Goal: Task Accomplishment & Management: Use online tool/utility

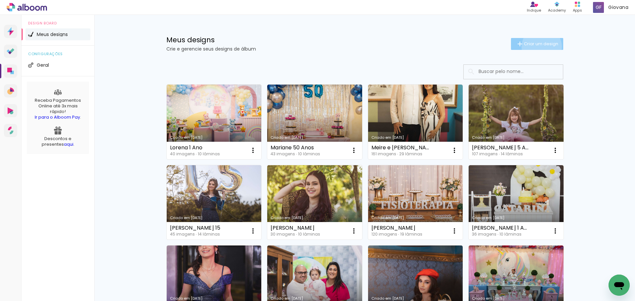
click at [538, 46] on span "Criar um design" at bounding box center [541, 44] width 34 height 4
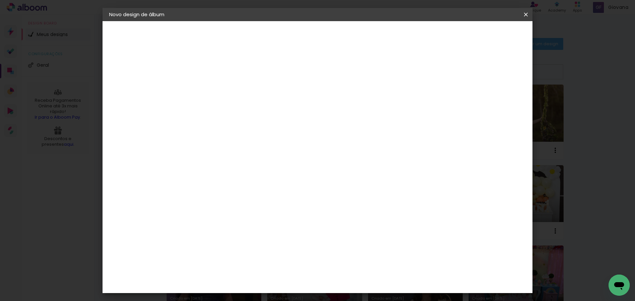
click at [217, 85] on input at bounding box center [217, 89] width 0 height 10
type input "[PERSON_NAME] 60 anos"
type paper-input "[PERSON_NAME] 60 anos"
click at [0, 0] on slot "Avançar" at bounding box center [0, 0] width 0 height 0
click at [239, 129] on input at bounding box center [234, 126] width 67 height 8
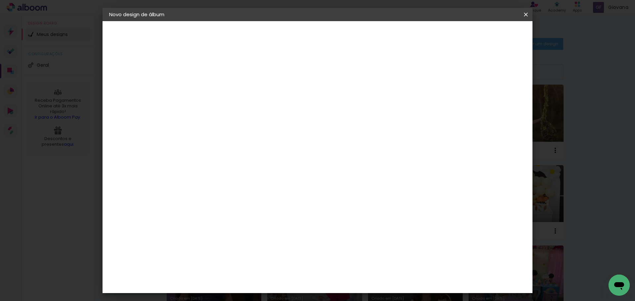
type input "vi"
type paper-input "vi"
click at [235, 179] on paper-item "Viacolor" at bounding box center [227, 174] width 58 height 15
click at [232, 130] on div at bounding box center [228, 130] width 54 height 1
type input "via"
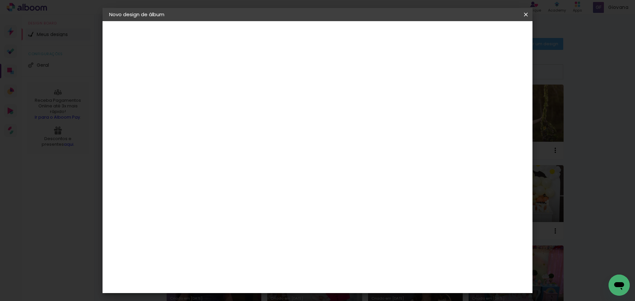
type paper-input "via"
click at [229, 149] on div "Viacolor" at bounding box center [223, 149] width 21 height 5
click at [219, 150] on div "Viacolor" at bounding box center [223, 149] width 21 height 5
click at [226, 151] on div "Viacolor" at bounding box center [223, 149] width 21 height 5
click at [305, 77] on div "Fornecedor Escolha um fornecedor ou avance com o tamanho livre. Voltar Avançar" at bounding box center [260, 49] width 145 height 56
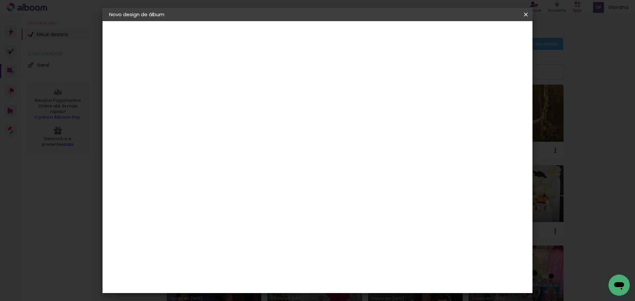
click at [0, 0] on slot "Avançar" at bounding box center [0, 0] width 0 height 0
click at [243, 110] on input "text" at bounding box center [230, 115] width 26 height 10
click at [0, 0] on slot "Padrão" at bounding box center [0, 0] width 0 height 0
type input "Padrão"
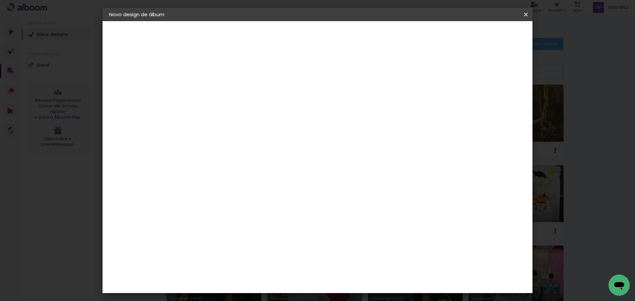
click at [262, 272] on span "25 × 25" at bounding box center [246, 281] width 31 height 18
click at [0, 0] on slot "Avançar" at bounding box center [0, 0] width 0 height 0
click at [484, 33] on span "Iniciar design" at bounding box center [469, 35] width 30 height 5
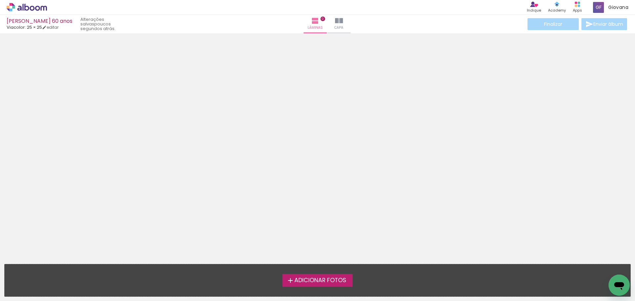
click at [322, 282] on span "Adicionar Fotos" at bounding box center [320, 281] width 52 height 6
click at [0, 0] on input "file" at bounding box center [0, 0] width 0 height 0
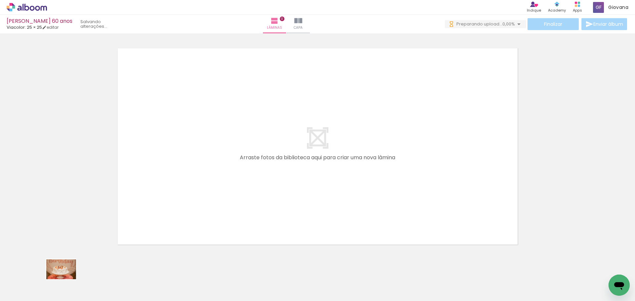
click at [66, 279] on div at bounding box center [66, 279] width 33 height 22
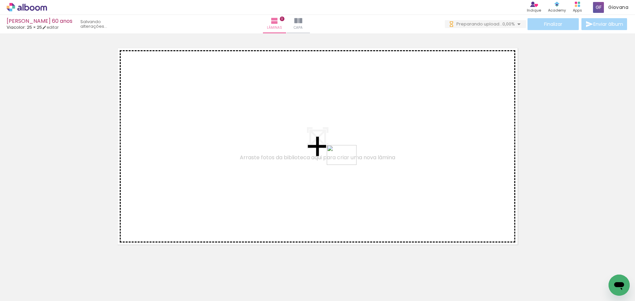
drag, startPoint x: 105, startPoint y: 287, endPoint x: 347, endPoint y: 165, distance: 271.1
click at [347, 165] on quentale-workspace at bounding box center [317, 150] width 635 height 301
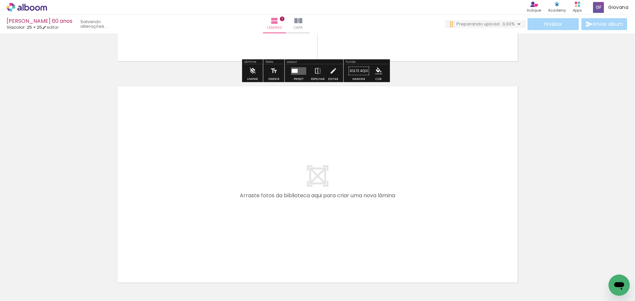
scroll to position [240, 0]
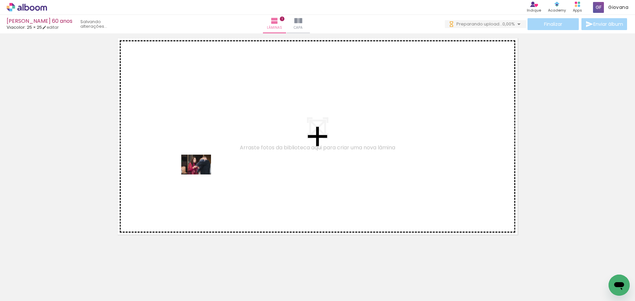
drag, startPoint x: 144, startPoint y: 282, endPoint x: 201, endPoint y: 175, distance: 121.7
click at [201, 175] on quentale-workspace at bounding box center [317, 150] width 635 height 301
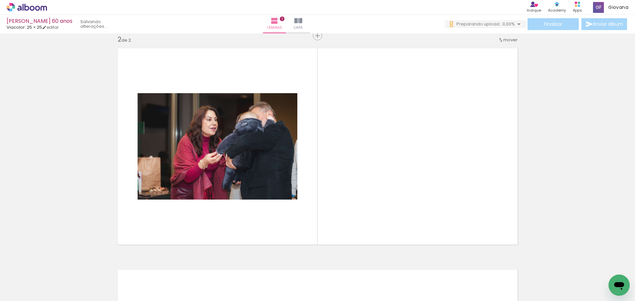
scroll to position [0, 1093]
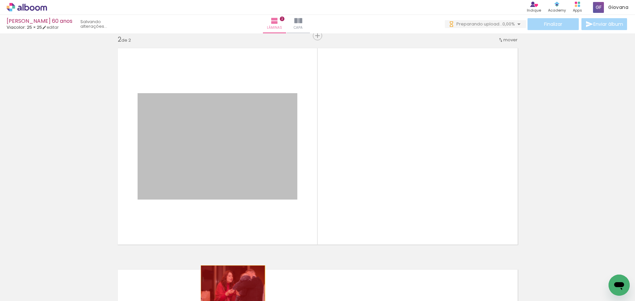
drag, startPoint x: 221, startPoint y: 119, endPoint x: 230, endPoint y: 287, distance: 168.5
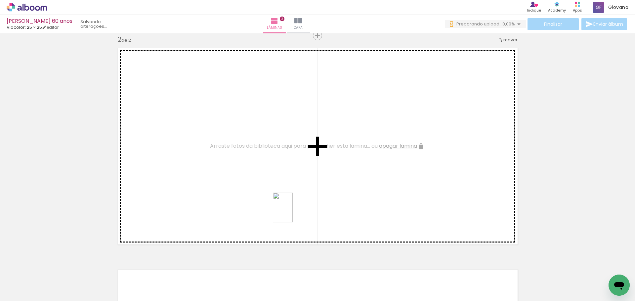
drag, startPoint x: 386, startPoint y: 292, endPoint x: 293, endPoint y: 213, distance: 122.7
click at [293, 213] on quentale-workspace at bounding box center [317, 150] width 635 height 301
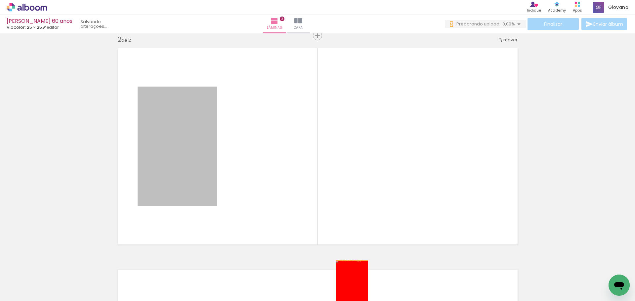
drag, startPoint x: 190, startPoint y: 125, endPoint x: 349, endPoint y: 285, distance: 225.4
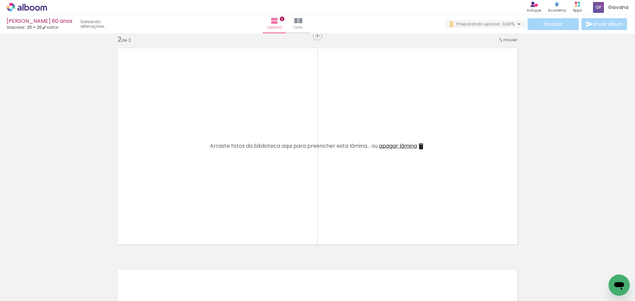
scroll to position [0, 0]
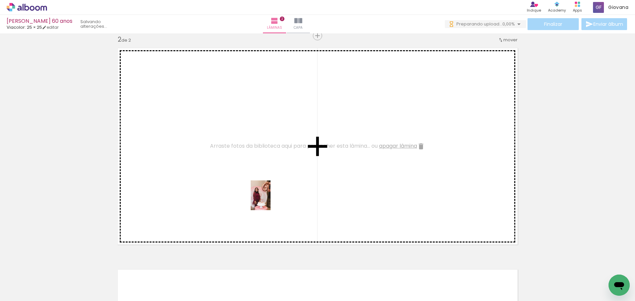
drag, startPoint x: 329, startPoint y: 288, endPoint x: 288, endPoint y: 215, distance: 83.1
click at [269, 196] on quentale-workspace at bounding box center [317, 150] width 635 height 301
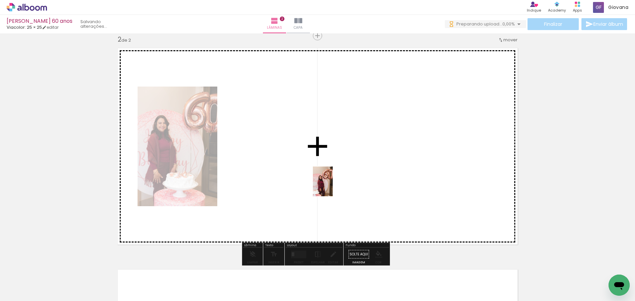
drag, startPoint x: 370, startPoint y: 289, endPoint x: 333, endPoint y: 186, distance: 109.2
click at [333, 186] on quentale-workspace at bounding box center [317, 150] width 635 height 301
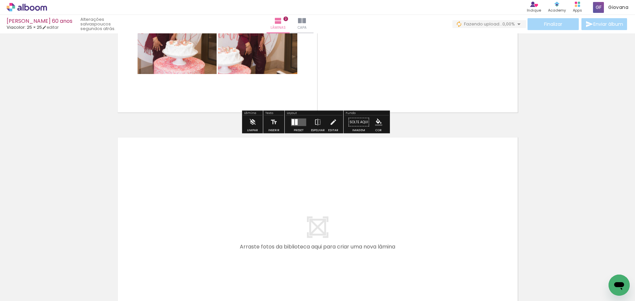
scroll to position [395, 0]
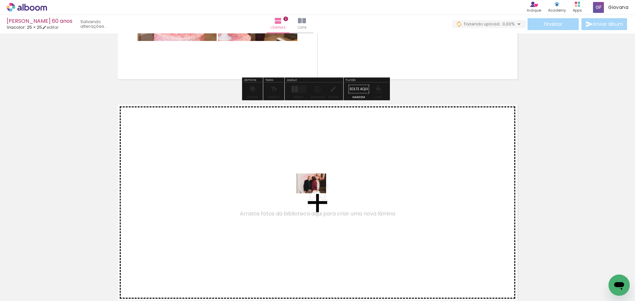
drag, startPoint x: 291, startPoint y: 281, endPoint x: 318, endPoint y: 188, distance: 96.8
click at [318, 188] on quentale-workspace at bounding box center [317, 150] width 635 height 301
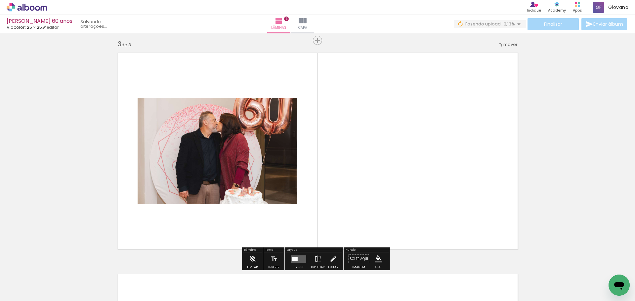
scroll to position [452, 0]
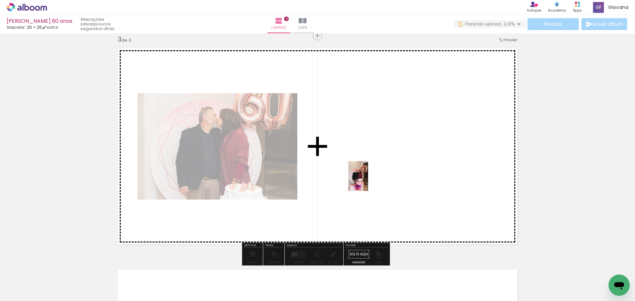
drag, startPoint x: 254, startPoint y: 282, endPoint x: 368, endPoint y: 181, distance: 152.5
click at [368, 181] on quentale-workspace at bounding box center [317, 150] width 635 height 301
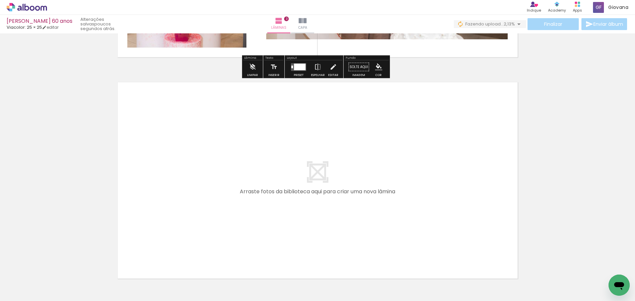
scroll to position [650, 0]
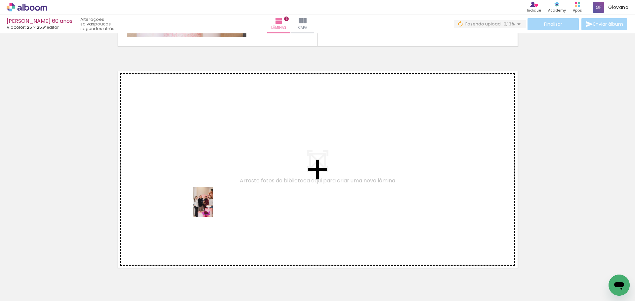
drag, startPoint x: 182, startPoint y: 285, endPoint x: 213, endPoint y: 207, distance: 83.5
click at [213, 207] on quentale-workspace at bounding box center [317, 150] width 635 height 301
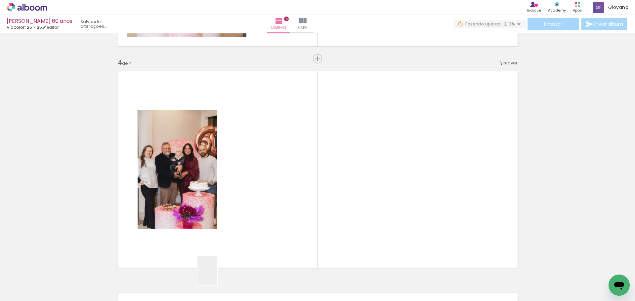
scroll to position [673, 0]
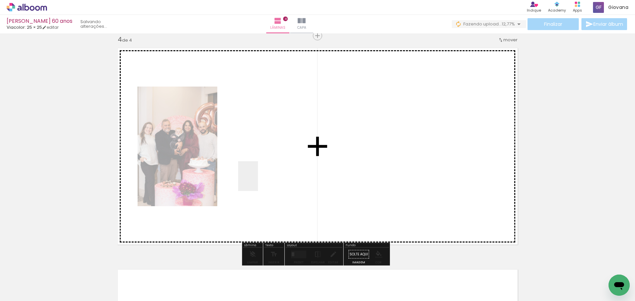
drag, startPoint x: 215, startPoint y: 281, endPoint x: 258, endPoint y: 181, distance: 108.3
click at [258, 181] on quentale-workspace at bounding box center [317, 150] width 635 height 301
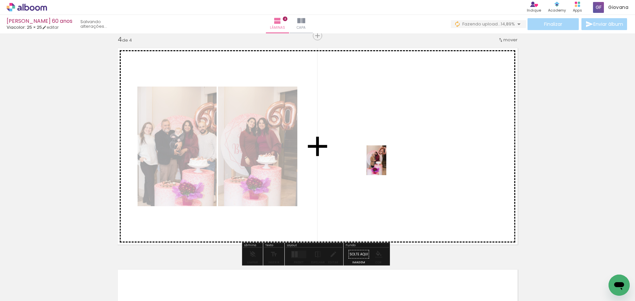
drag, startPoint x: 405, startPoint y: 285, endPoint x: 384, endPoint y: 151, distance: 135.9
click at [384, 151] on quentale-workspace at bounding box center [317, 150] width 635 height 301
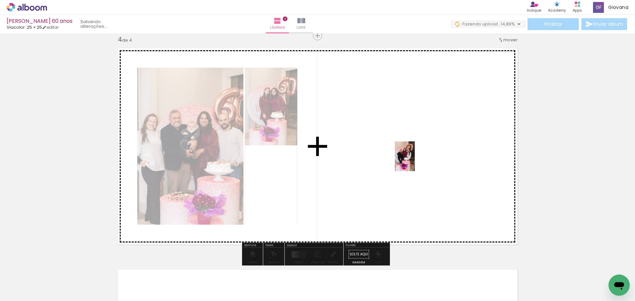
drag, startPoint x: 437, startPoint y: 279, endPoint x: 444, endPoint y: 218, distance: 61.2
click at [414, 161] on quentale-workspace at bounding box center [317, 150] width 635 height 301
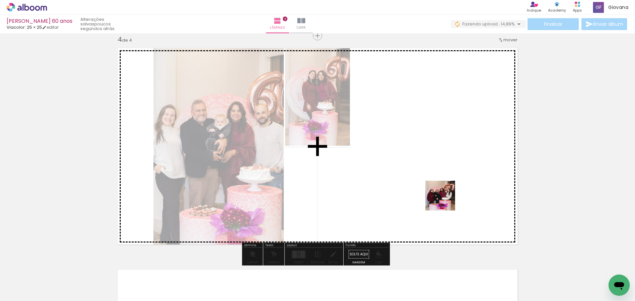
drag, startPoint x: 472, startPoint y: 275, endPoint x: 436, endPoint y: 170, distance: 110.8
click at [436, 170] on quentale-workspace at bounding box center [317, 150] width 635 height 301
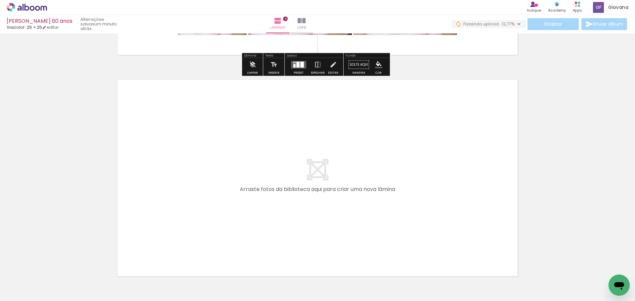
scroll to position [872, 0]
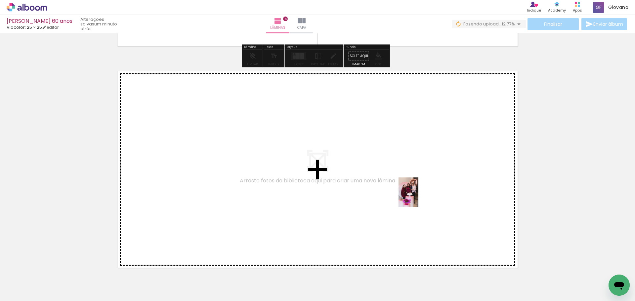
drag, startPoint x: 493, startPoint y: 262, endPoint x: 418, endPoint y: 197, distance: 99.0
click at [418, 197] on quentale-workspace at bounding box center [317, 150] width 635 height 301
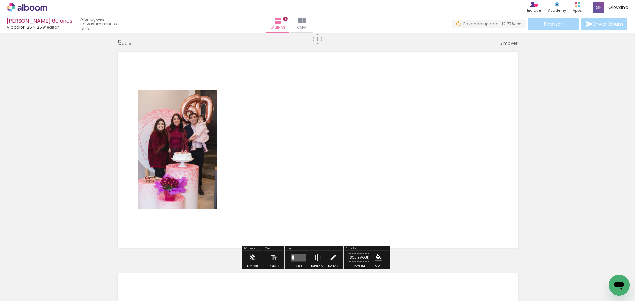
scroll to position [895, 0]
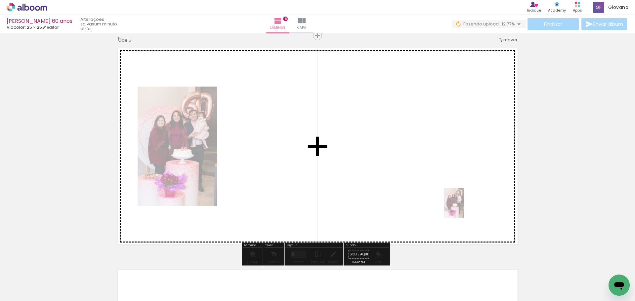
drag, startPoint x: 519, startPoint y: 280, endPoint x: 458, endPoint y: 204, distance: 97.7
click at [458, 204] on quentale-workspace at bounding box center [317, 150] width 635 height 301
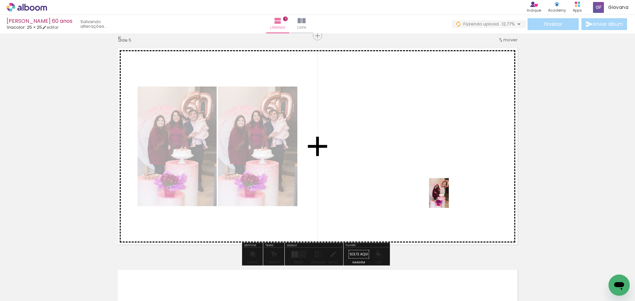
drag, startPoint x: 557, startPoint y: 288, endPoint x: 449, endPoint y: 198, distance: 141.1
click at [449, 198] on quentale-workspace at bounding box center [317, 150] width 635 height 301
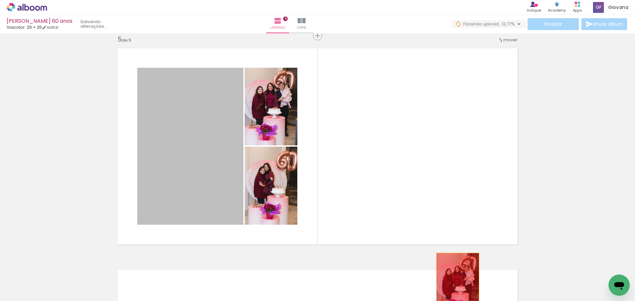
drag, startPoint x: 178, startPoint y: 137, endPoint x: 455, endPoint y: 285, distance: 313.9
click at [455, 285] on quentale-workspace at bounding box center [317, 150] width 635 height 301
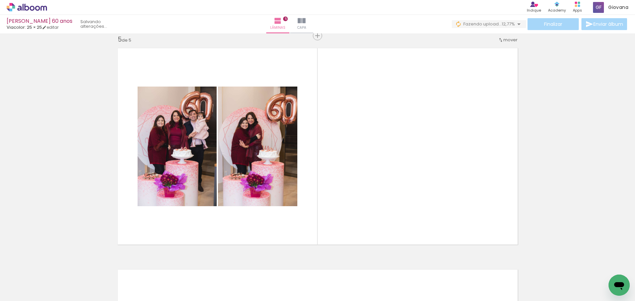
scroll to position [0, 280]
drag, startPoint x: 306, startPoint y: 286, endPoint x: 359, endPoint y: 182, distance: 116.8
click at [358, 179] on quentale-workspace at bounding box center [317, 150] width 635 height 301
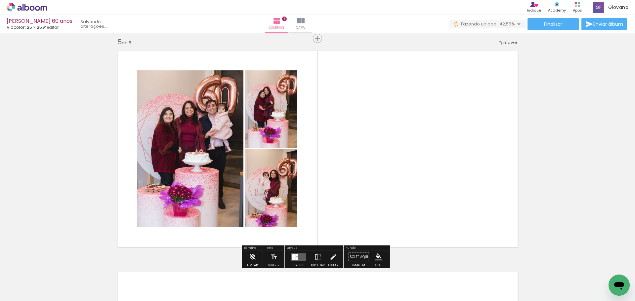
scroll to position [895, 0]
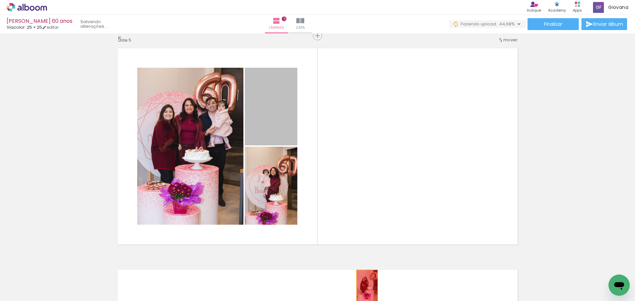
drag, startPoint x: 266, startPoint y: 109, endPoint x: 364, endPoint y: 286, distance: 202.5
click at [364, 286] on quentale-workspace at bounding box center [317, 150] width 635 height 301
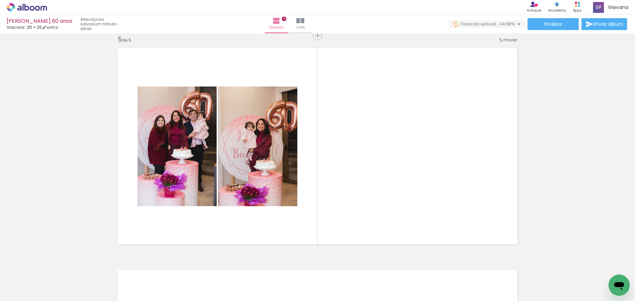
scroll to position [0, 649]
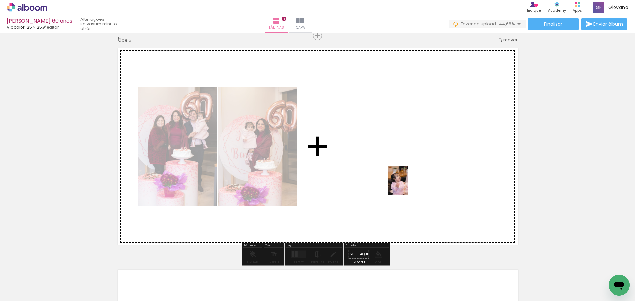
drag, startPoint x: 422, startPoint y: 283, endPoint x: 440, endPoint y: 240, distance: 45.8
click at [409, 186] on quentale-workspace at bounding box center [317, 150] width 635 height 301
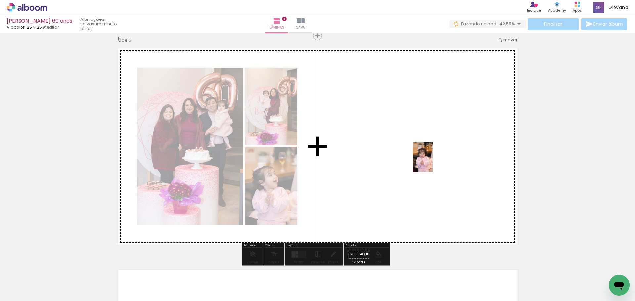
drag, startPoint x: 461, startPoint y: 287, endPoint x: 433, endPoint y: 162, distance: 127.6
click at [433, 162] on quentale-workspace at bounding box center [317, 150] width 635 height 301
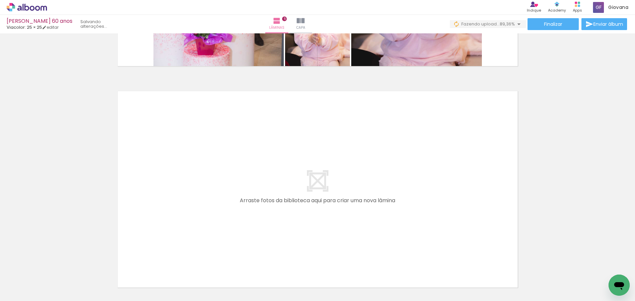
scroll to position [1126, 0]
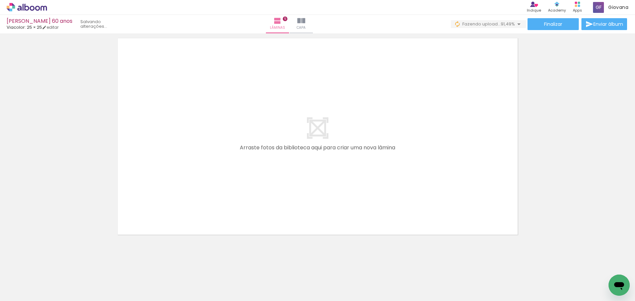
click at [398, 163] on quentale-layouter at bounding box center [317, 136] width 408 height 205
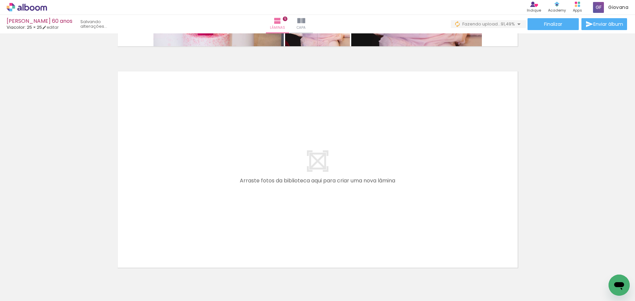
scroll to position [0, 380]
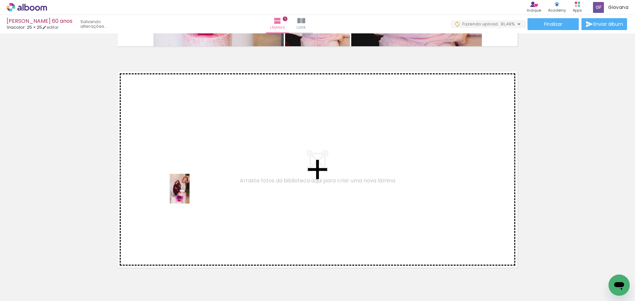
drag, startPoint x: 170, startPoint y: 286, endPoint x: 190, endPoint y: 190, distance: 98.1
click at [190, 190] on quentale-workspace at bounding box center [317, 150] width 635 height 301
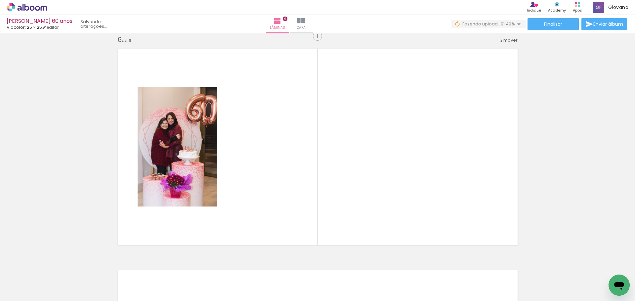
scroll to position [1116, 0]
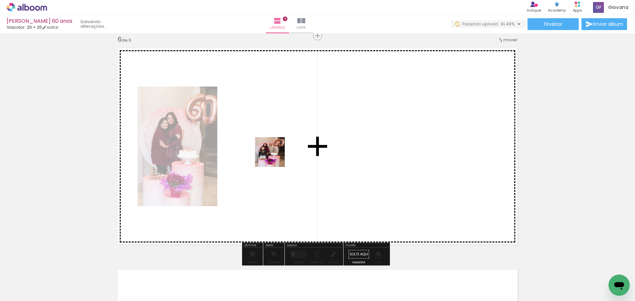
drag, startPoint x: 243, startPoint y: 281, endPoint x: 275, endPoint y: 157, distance: 128.2
click at [275, 157] on quentale-workspace at bounding box center [317, 150] width 635 height 301
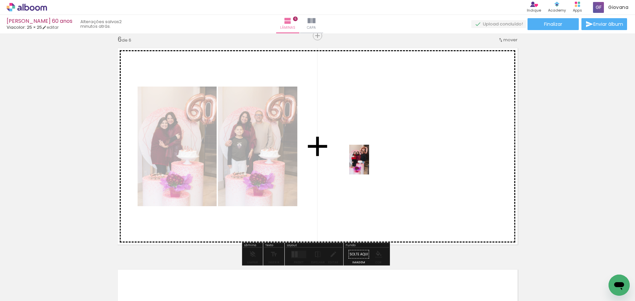
drag, startPoint x: 286, startPoint y: 287, endPoint x: 369, endPoint y: 165, distance: 147.8
click at [369, 165] on quentale-workspace at bounding box center [317, 150] width 635 height 301
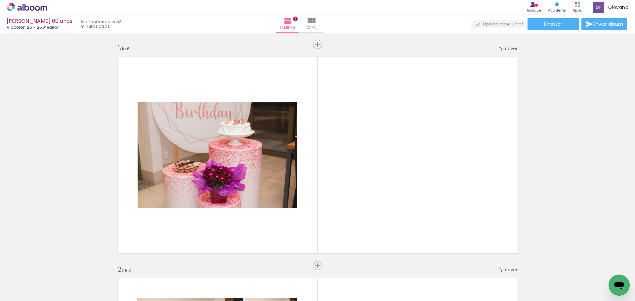
scroll to position [686, 0]
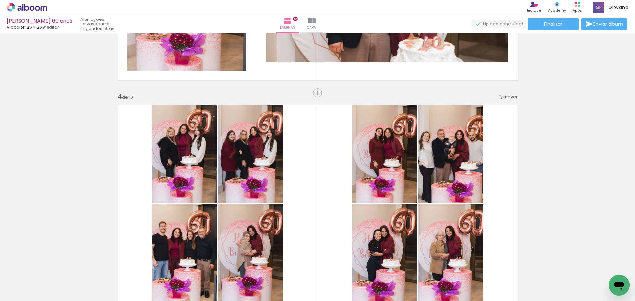
scroll to position [628, 0]
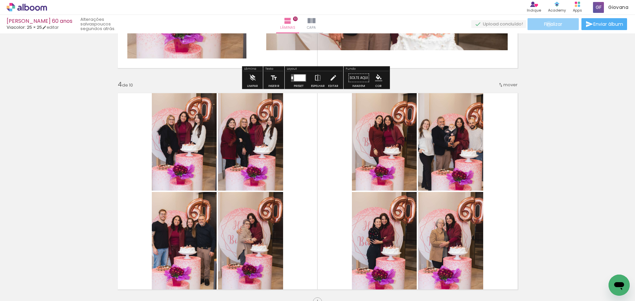
click at [546, 24] on span "Finalizar" at bounding box center [553, 24] width 18 height 5
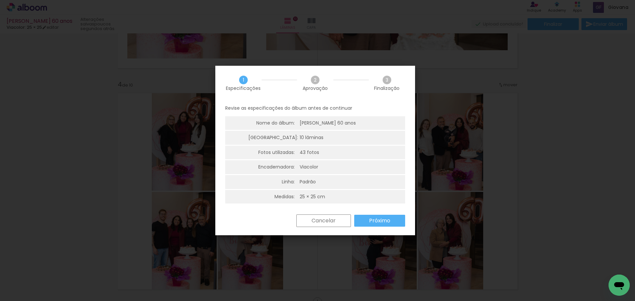
click at [391, 220] on paper-button "Próximo" at bounding box center [379, 221] width 51 height 12
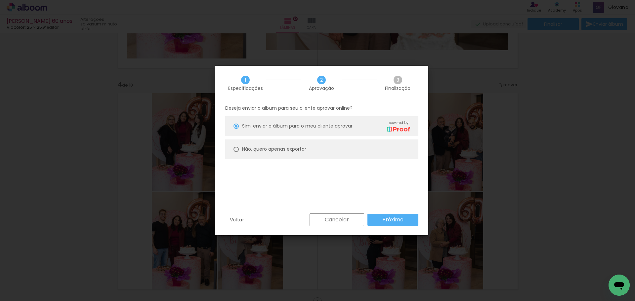
click at [0, 0] on slot "Cancelar" at bounding box center [0, 0] width 0 height 0
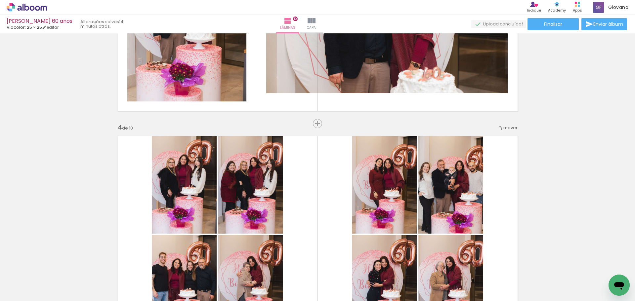
scroll to position [595, 0]
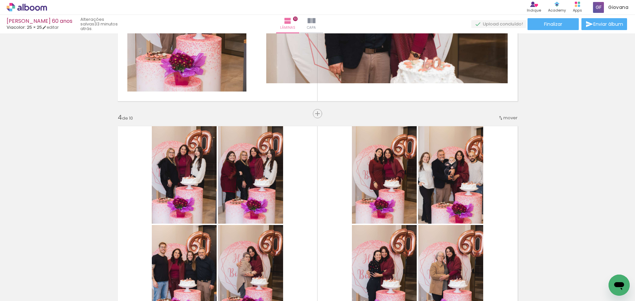
scroll to position [0, 1162]
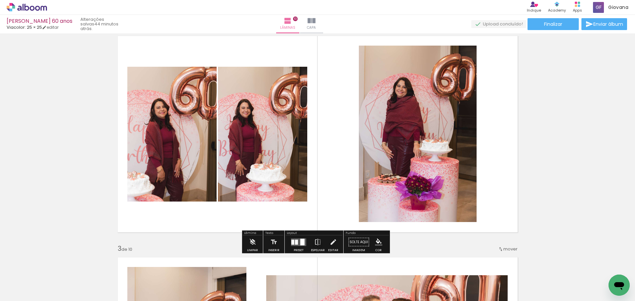
scroll to position [231, 0]
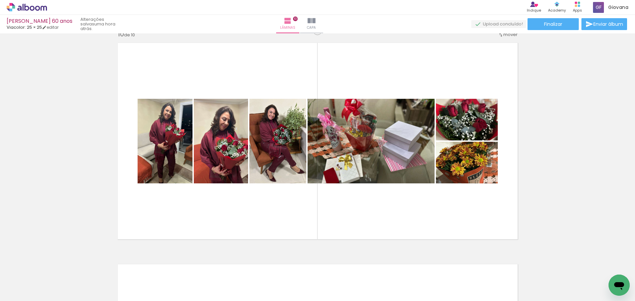
scroll to position [1951, 0]
